Goal: Information Seeking & Learning: Learn about a topic

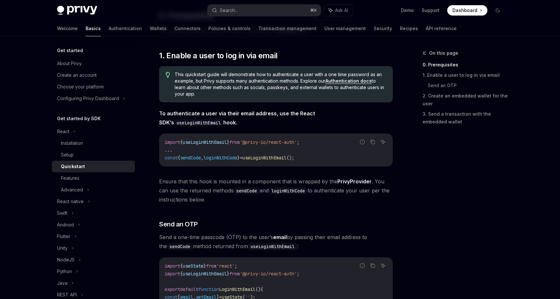
scroll to position [91, 0]
click at [335, 83] on link "Authentication docs" at bounding box center [349, 82] width 46 height 6
type textarea "*"
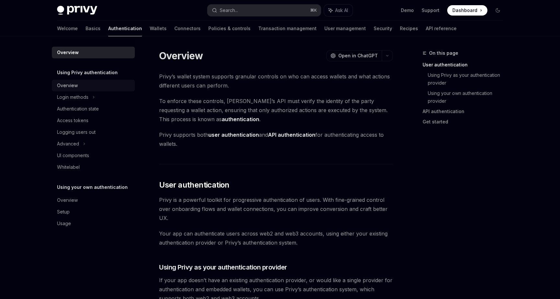
click at [73, 85] on div "Overview" at bounding box center [67, 86] width 21 height 8
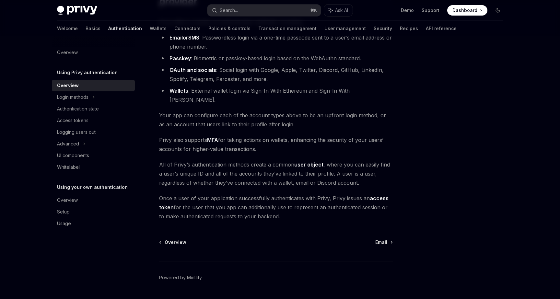
scroll to position [85, 0]
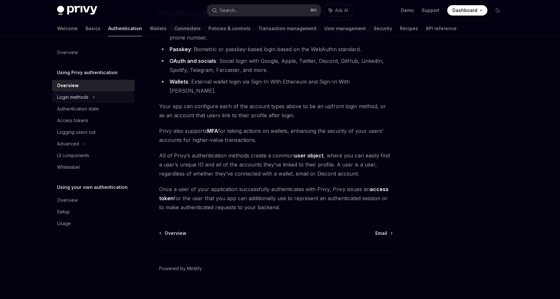
click at [93, 97] on icon at bounding box center [93, 97] width 3 height 8
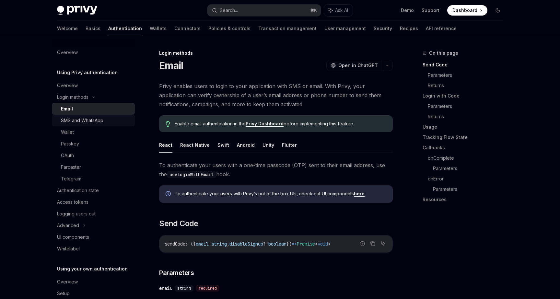
click at [101, 124] on div "SMS and WhatsApp" at bounding box center [82, 121] width 42 height 8
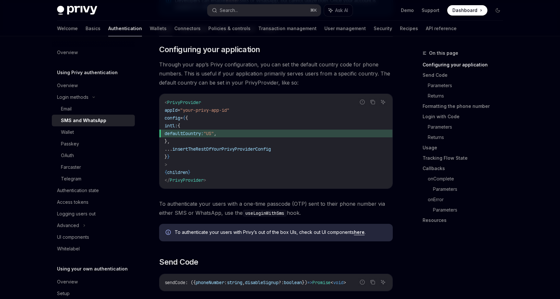
scroll to position [128, 0]
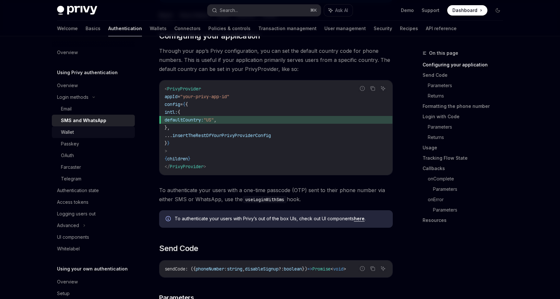
click at [109, 128] on div "Wallet" at bounding box center [96, 132] width 70 height 8
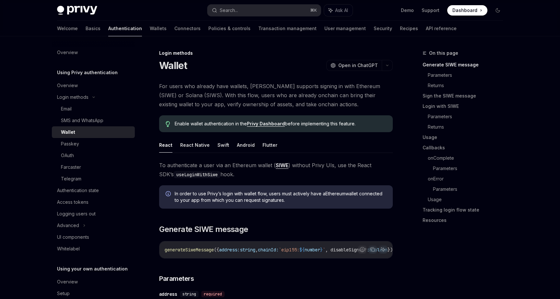
type textarea "*"
